Goal: Task Accomplishment & Management: Use online tool/utility

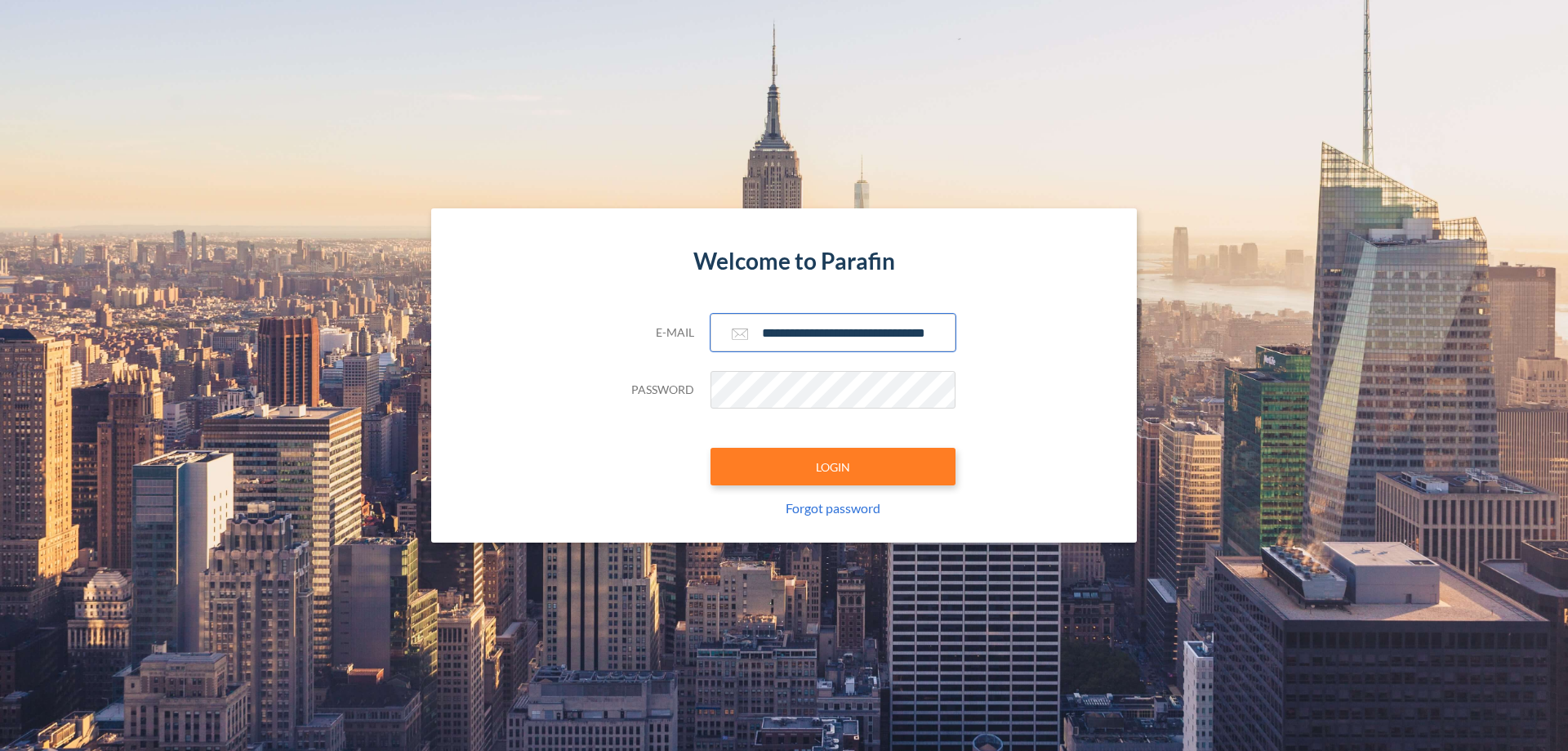
type input "**********"
click at [834, 466] on button "LOGIN" at bounding box center [833, 466] width 245 height 38
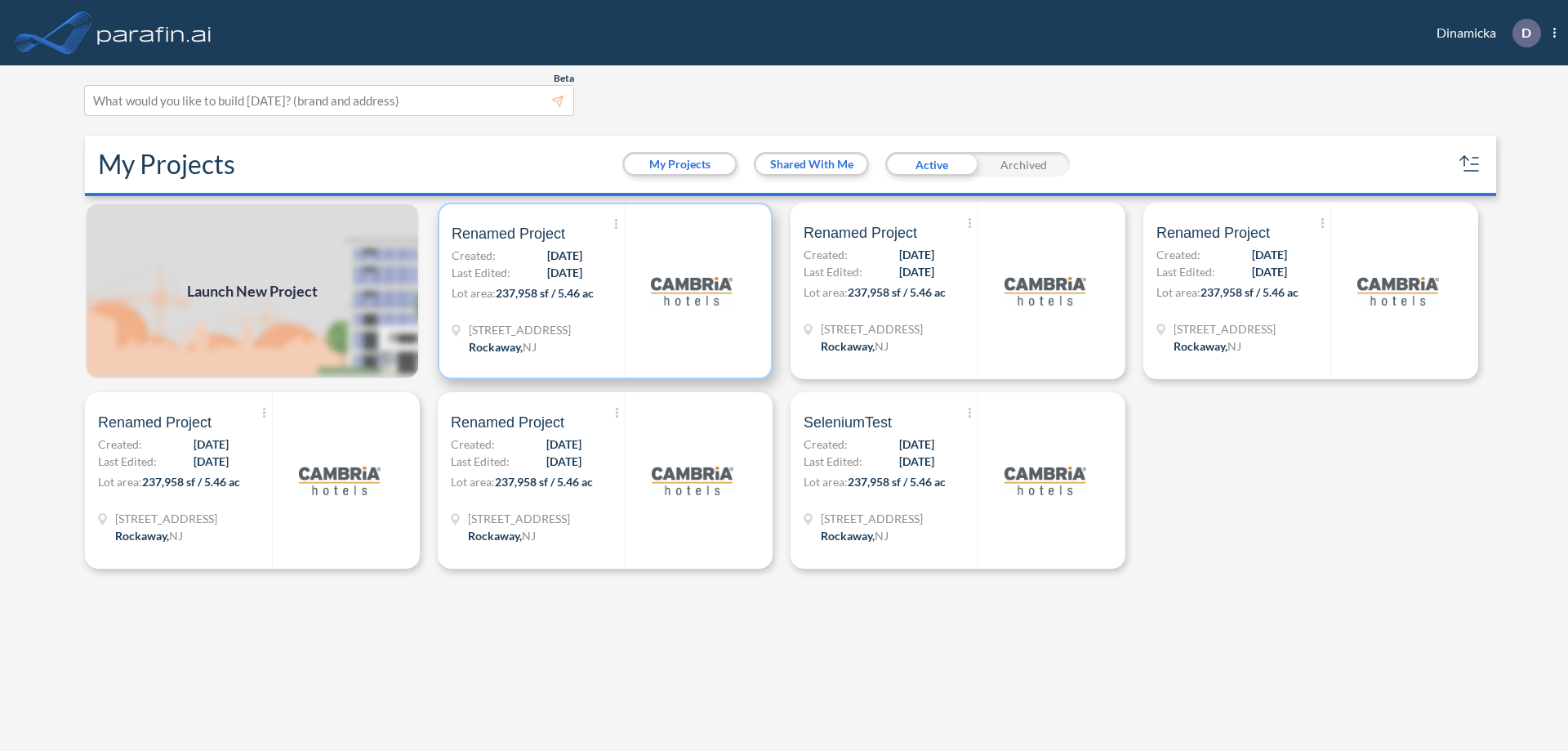
scroll to position [4, 0]
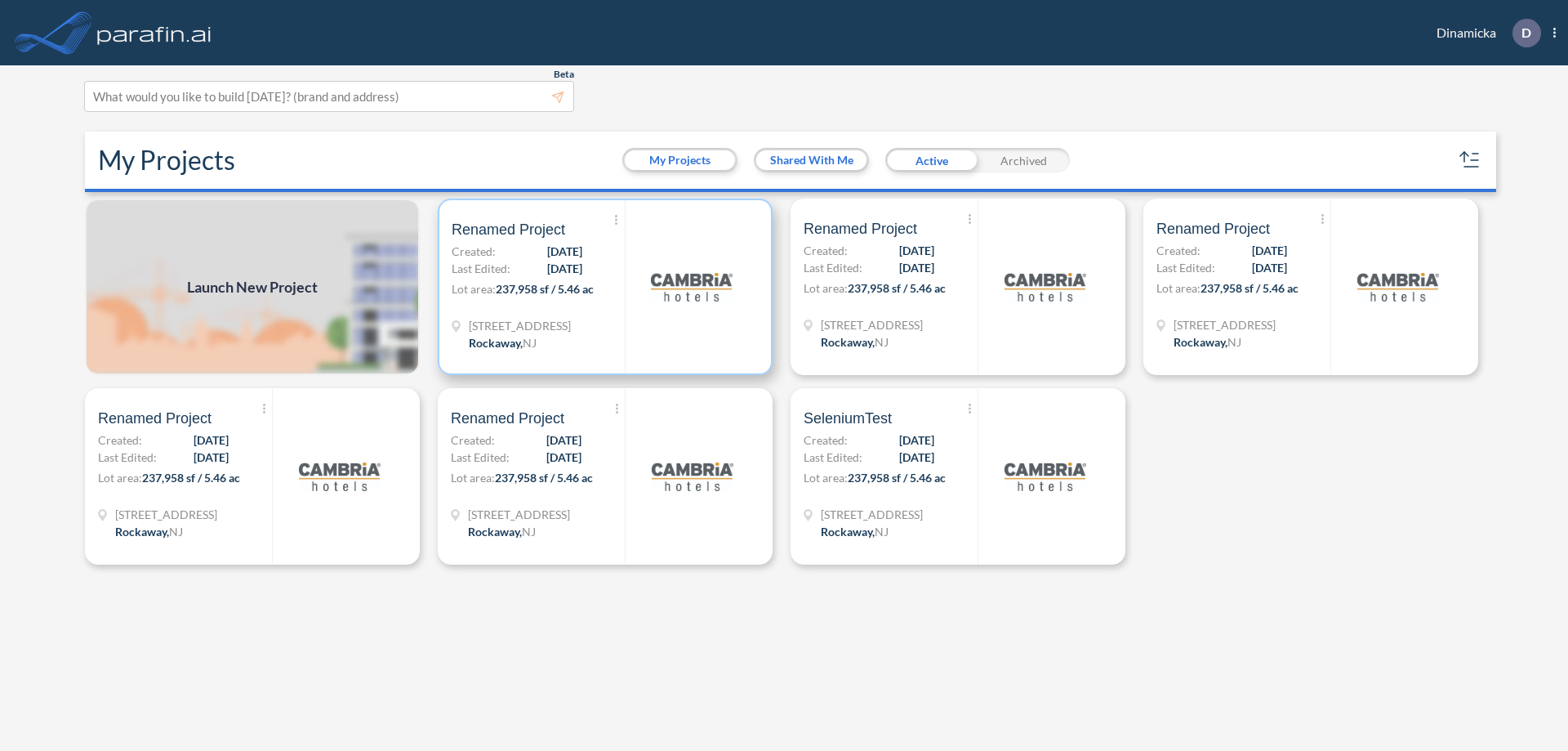
click at [605, 287] on p "Lot area: 237,958 sf / 5.46 ac" at bounding box center [538, 291] width 173 height 23
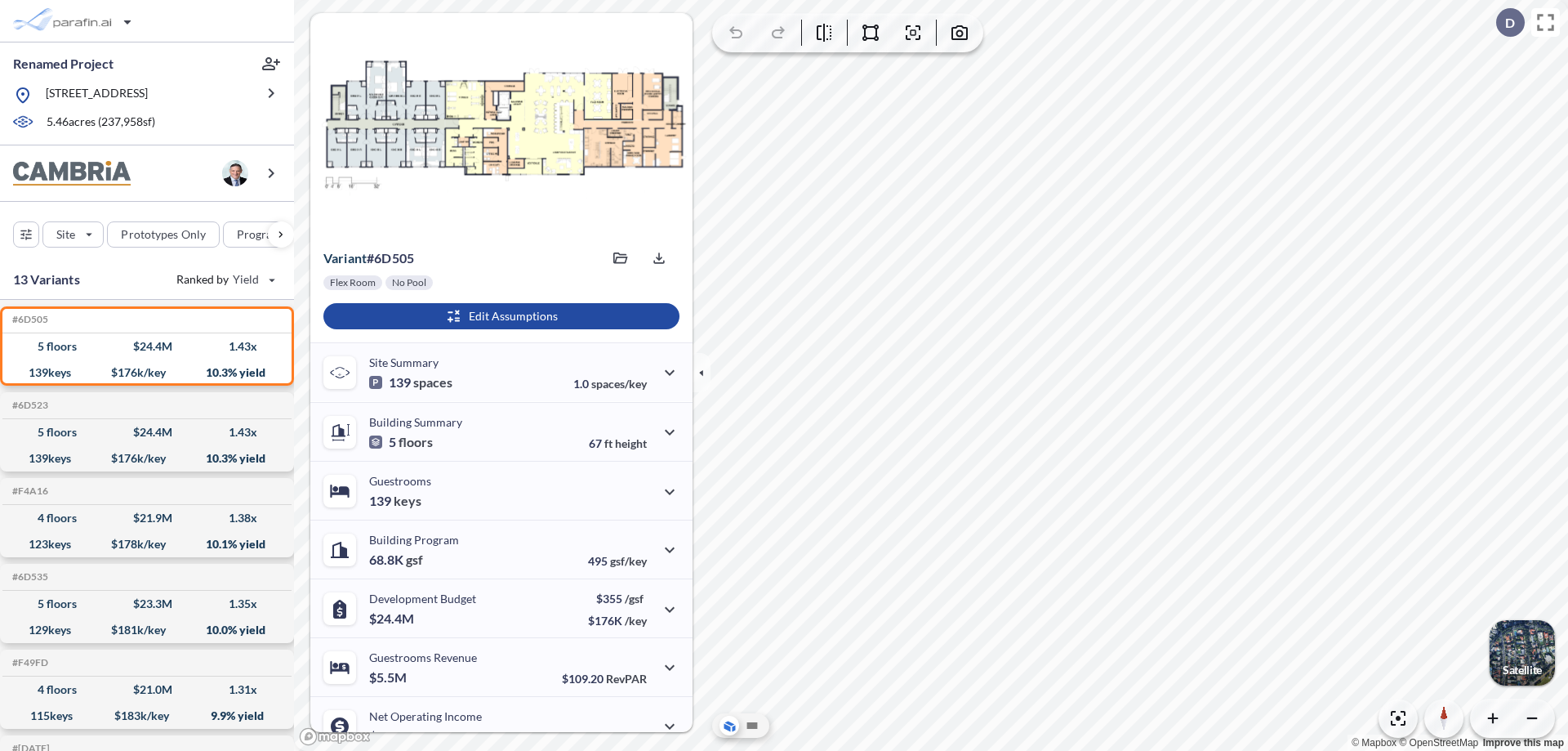
scroll to position [83, 0]
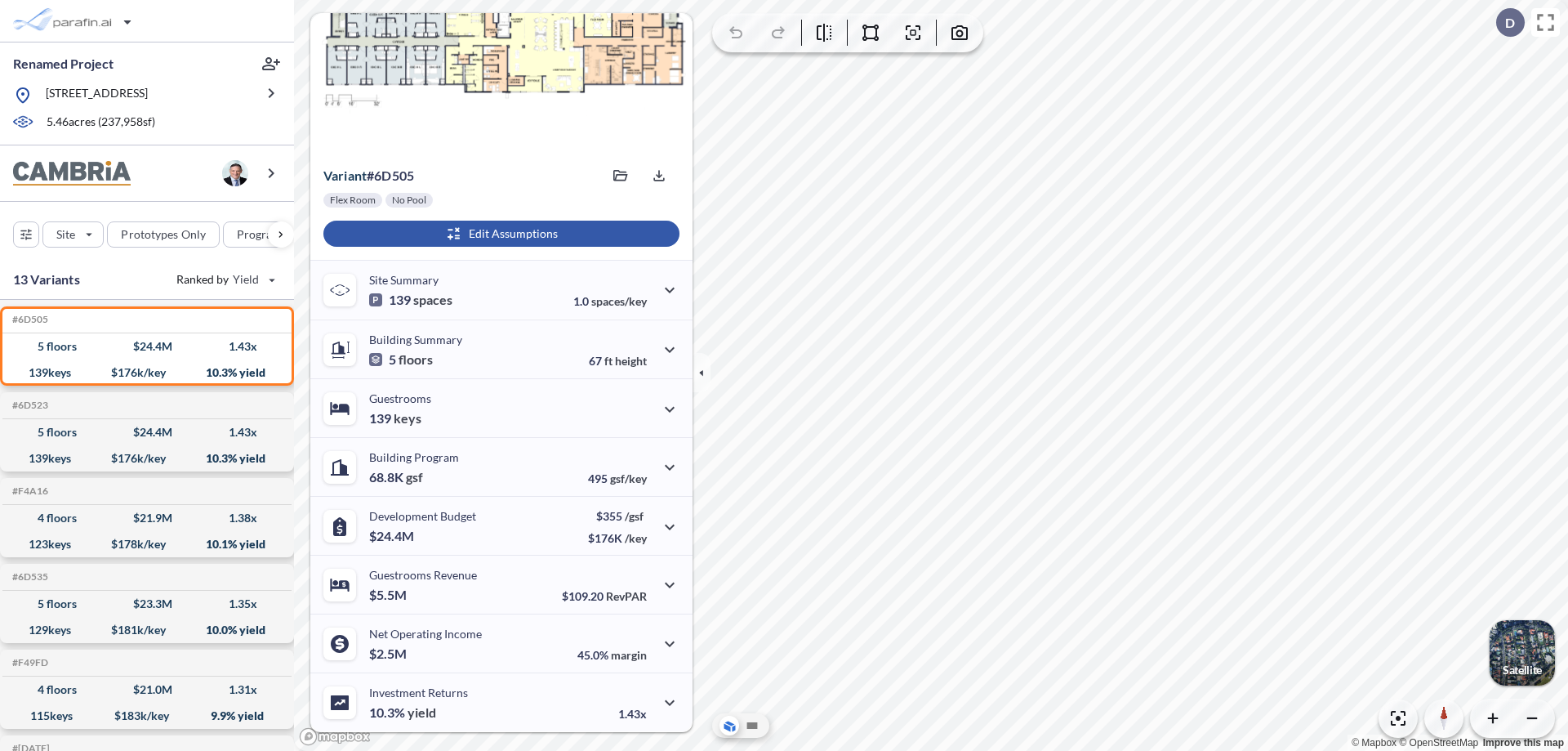
click at [499, 234] on div "button" at bounding box center [501, 234] width 356 height 26
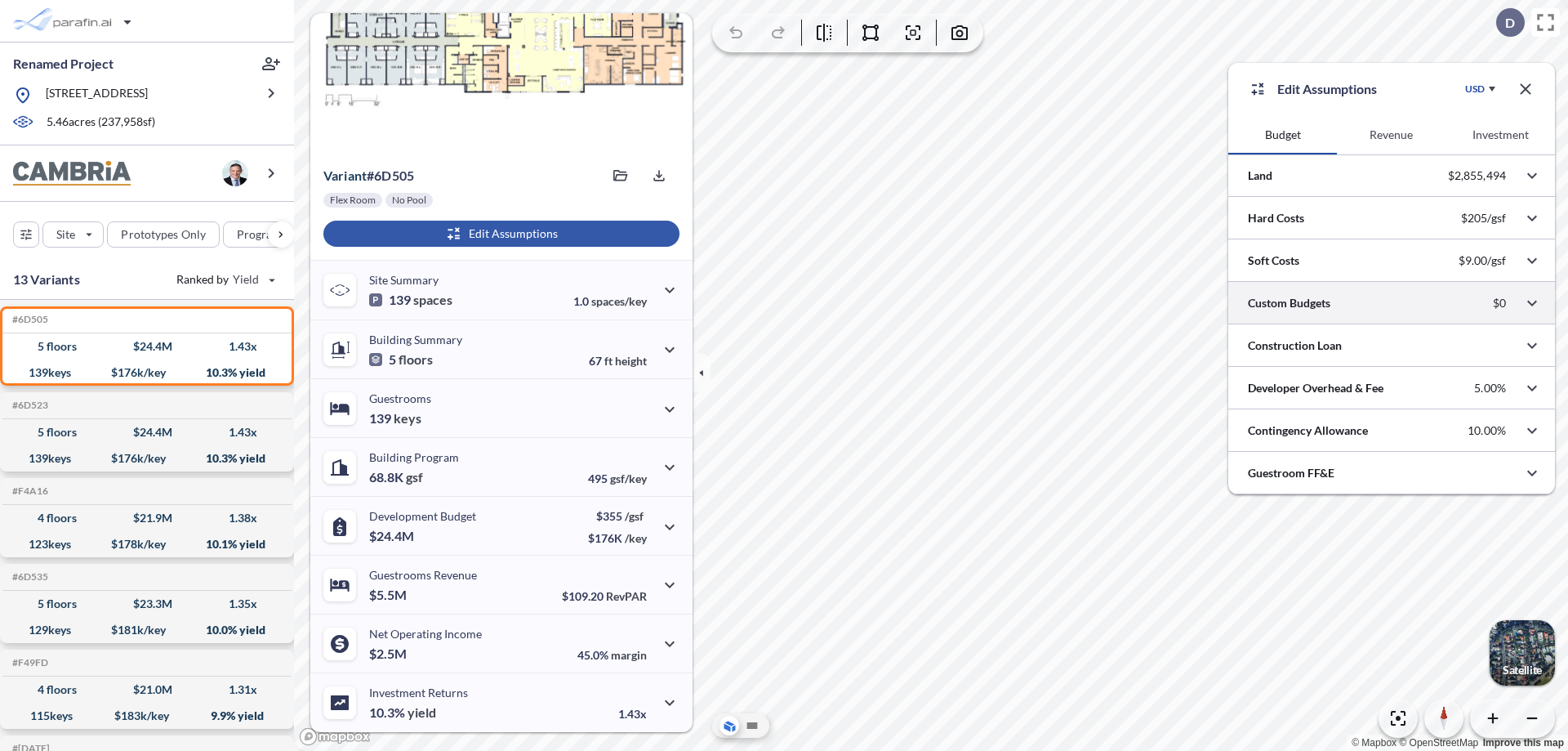
click at [1392, 304] on div at bounding box center [1391, 303] width 327 height 41
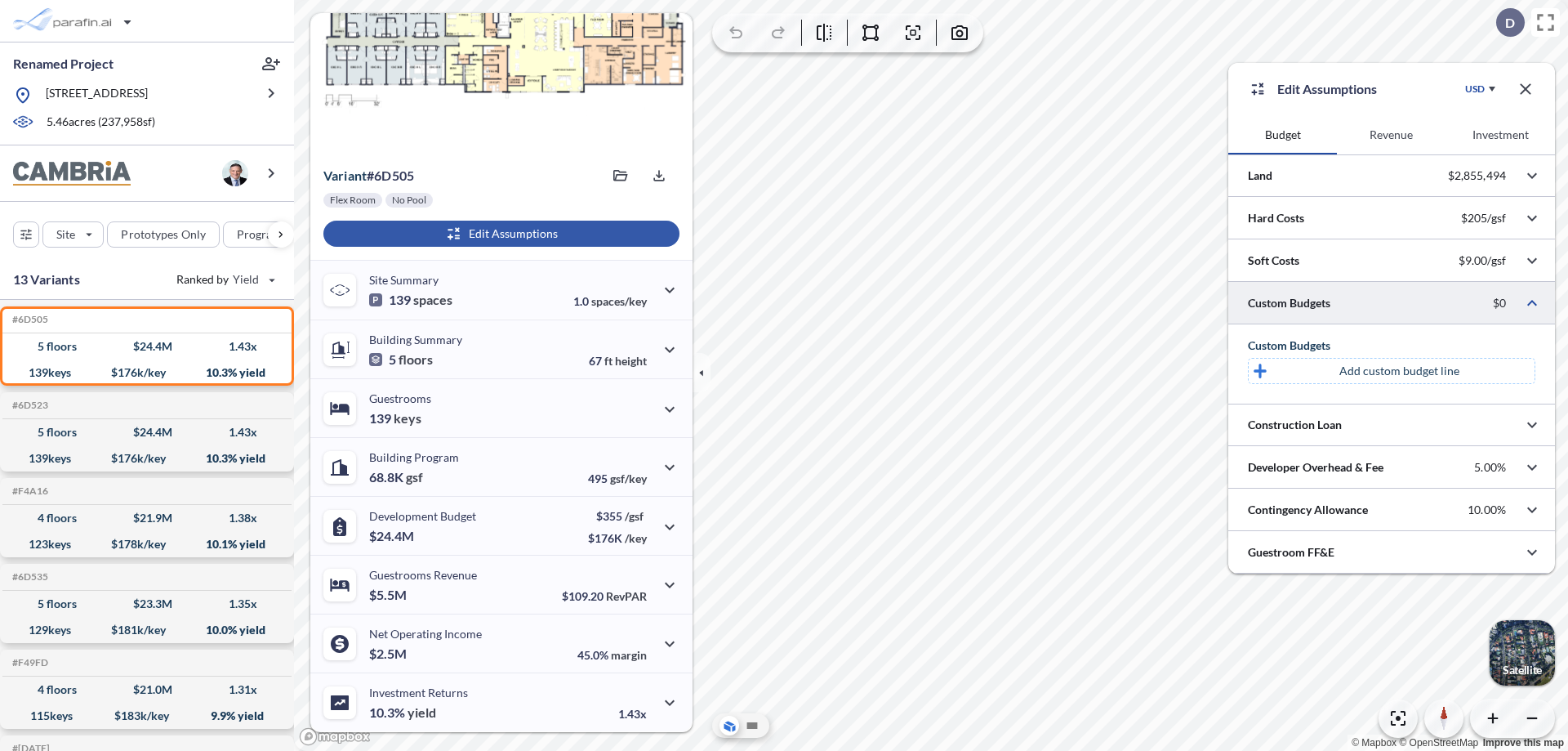
click at [1399, 371] on p "Add custom budget line" at bounding box center [1399, 371] width 120 height 16
